Goal: Find specific page/section: Find specific page/section

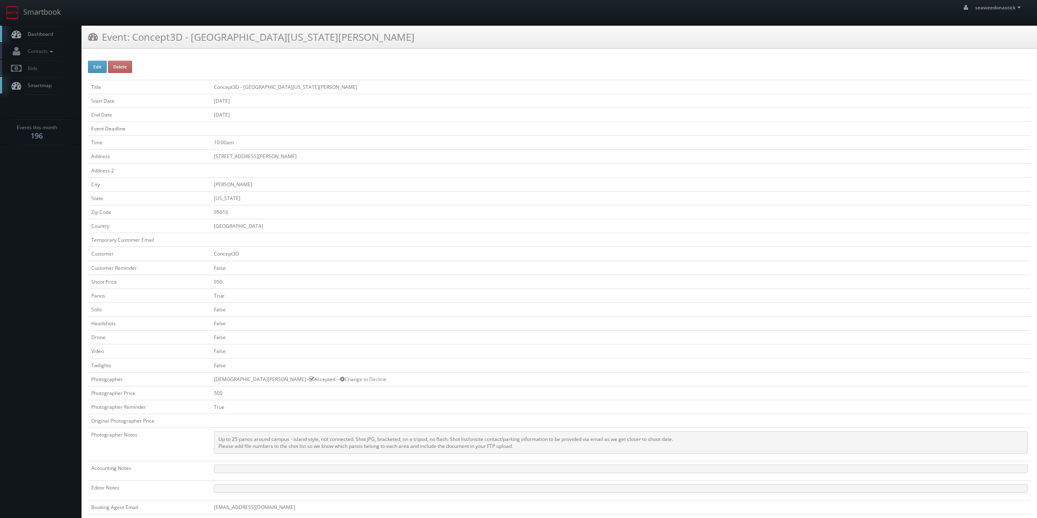
click at [62, 38] on link "Dashboard" at bounding box center [41, 34] width 82 height 17
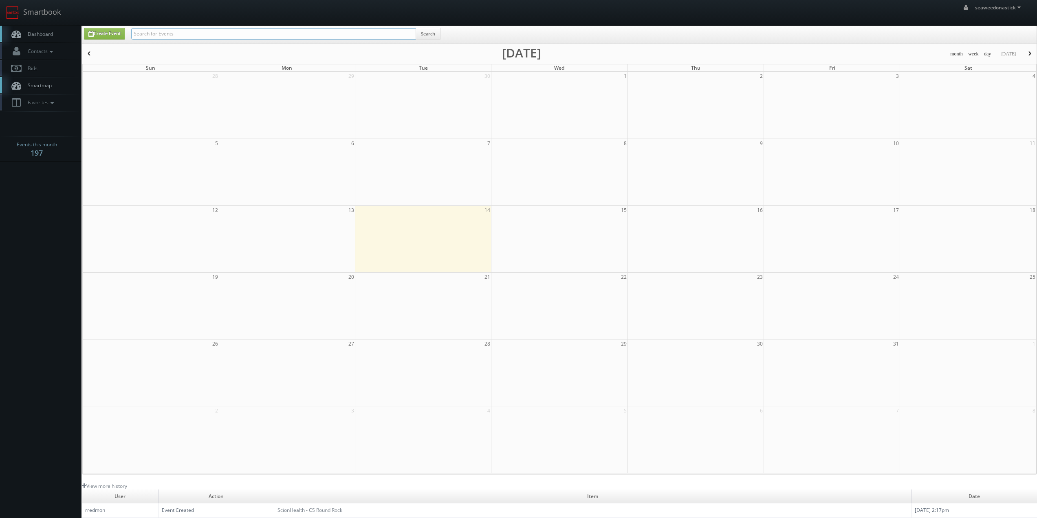
drag, startPoint x: 0, startPoint y: 0, endPoint x: 172, endPoint y: 32, distance: 175.4
click at [172, 32] on input "text" at bounding box center [273, 33] width 285 height 11
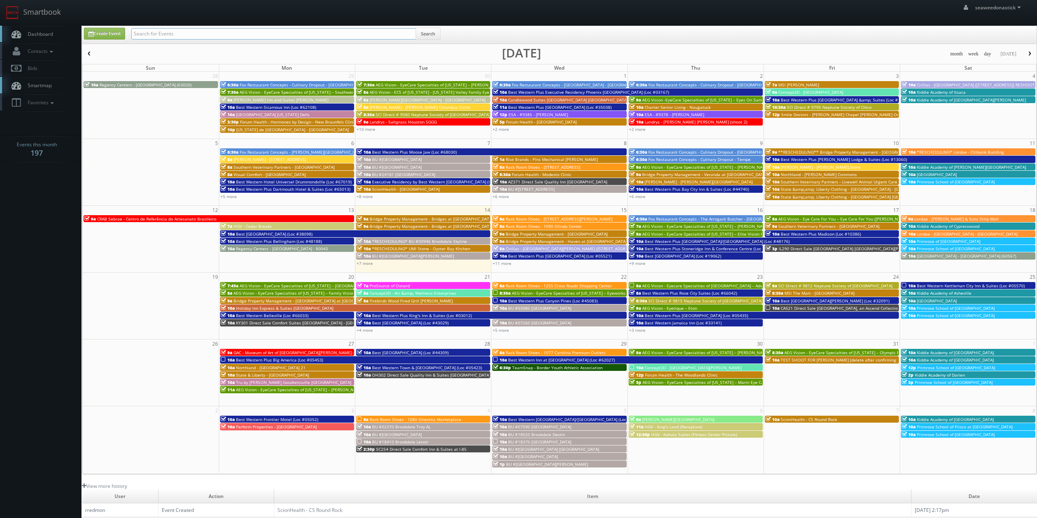
paste input "([DATE]) TeamSnap - [DEMOGRAPHIC_DATA] American Youth Sports Association Of [US…"
drag, startPoint x: 161, startPoint y: 33, endPoint x: 120, endPoint y: 42, distance: 41.8
click at [120, 42] on div "Create Event ([DATE]) TeamSnap - [DEMOGRAPHIC_DATA] American Youth Sports Assoc…" at bounding box center [560, 36] width 965 height 16
type input "TeamSnap - Eritrean American Youth Sports Association Of [US_STATE] (EriStars S…"
click at [425, 35] on button "Search" at bounding box center [428, 34] width 25 height 12
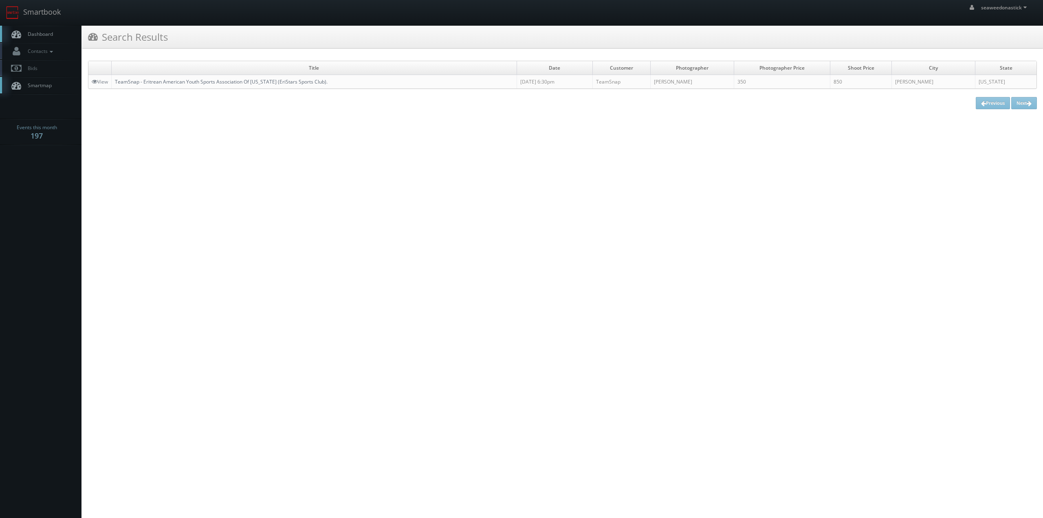
click at [268, 78] on link "TeamSnap - Eritrean American Youth Sports Association Of Maryland (EriStars Spo…" at bounding box center [221, 81] width 213 height 7
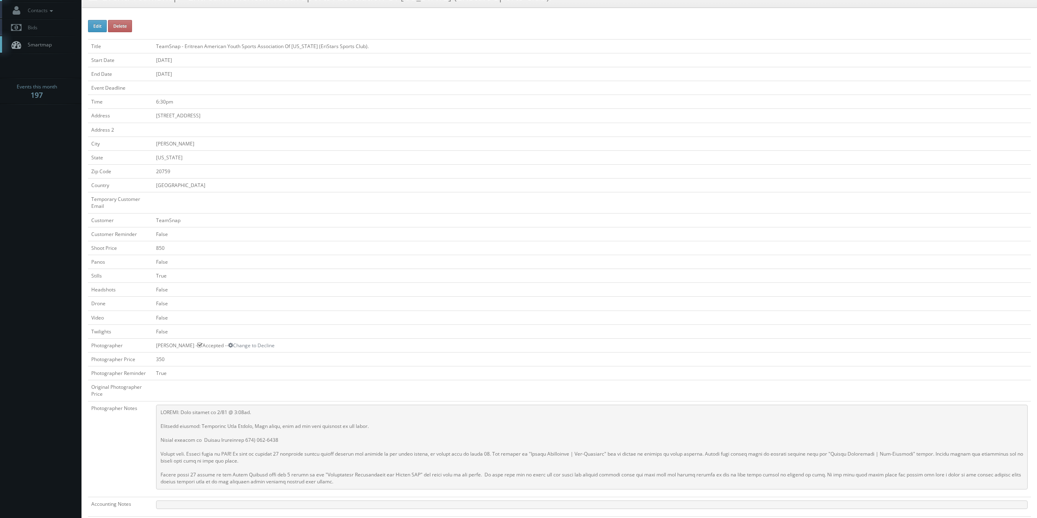
scroll to position [82, 0]
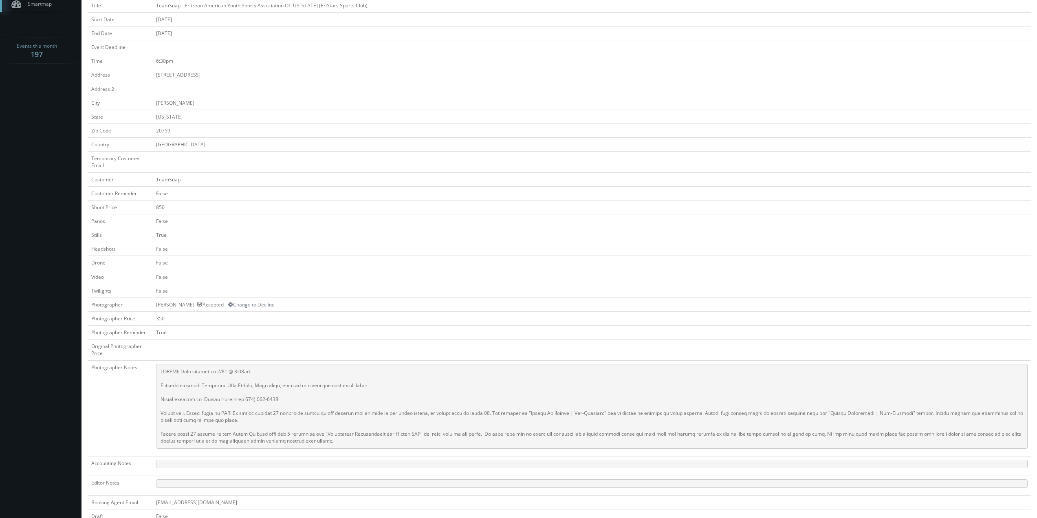
click at [315, 165] on td at bounding box center [592, 162] width 878 height 21
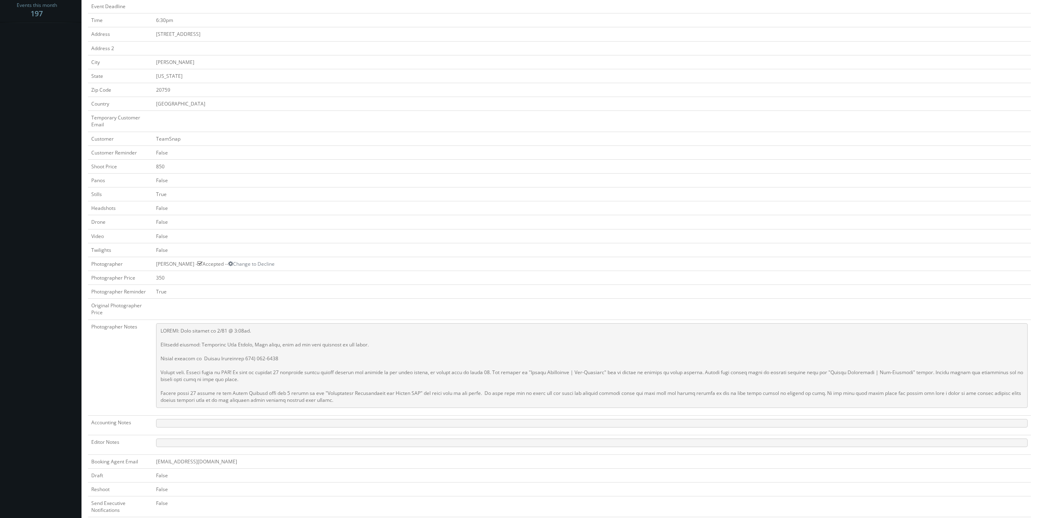
scroll to position [163, 0]
